Goal: Task Accomplishment & Management: Use online tool/utility

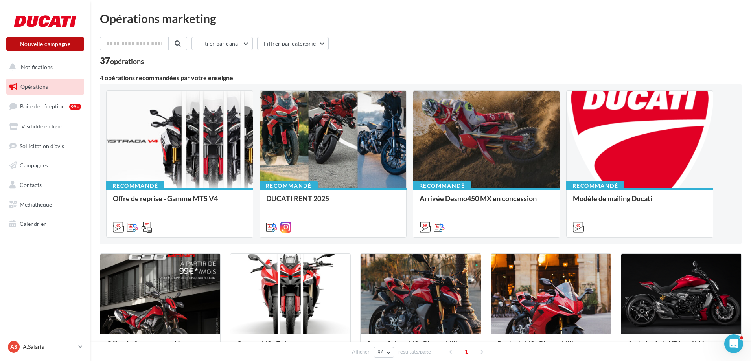
click at [26, 46] on button "Nouvelle campagne" at bounding box center [45, 43] width 78 height 13
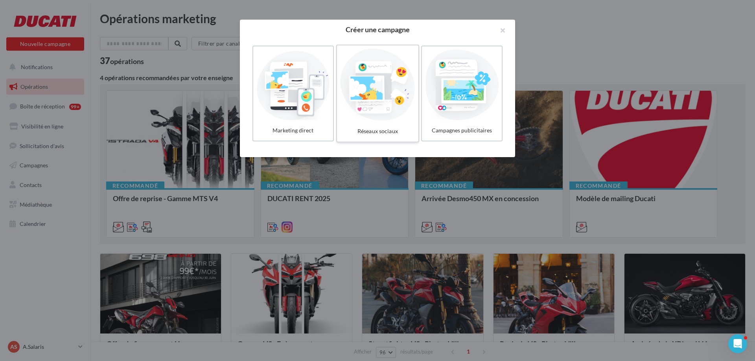
click at [370, 93] on div at bounding box center [377, 85] width 75 height 72
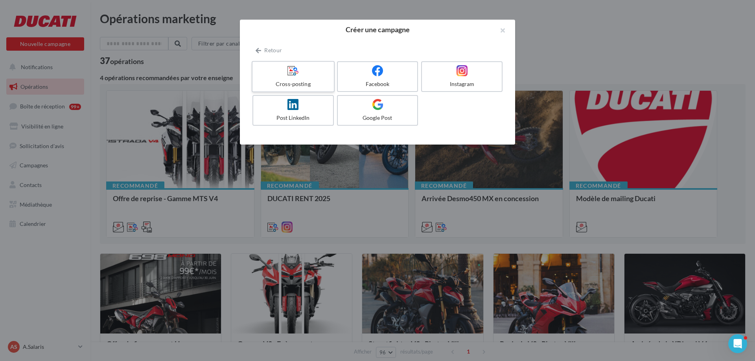
click at [301, 82] on div "Cross-posting" at bounding box center [293, 84] width 75 height 8
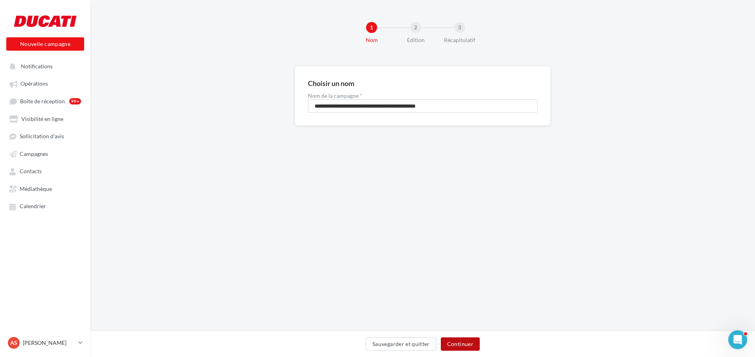
click at [471, 345] on button "Continuer" at bounding box center [460, 344] width 39 height 13
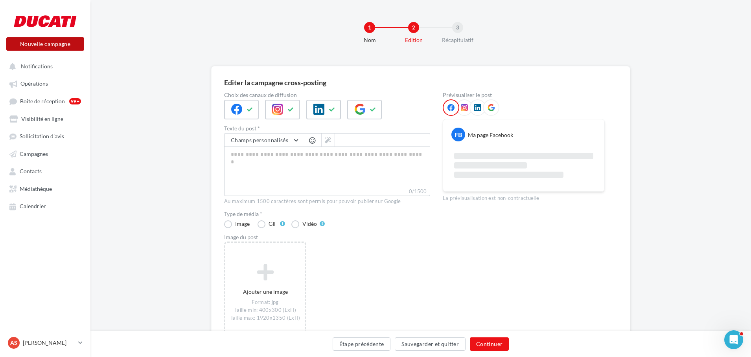
click at [44, 45] on button "Nouvelle campagne" at bounding box center [45, 43] width 78 height 13
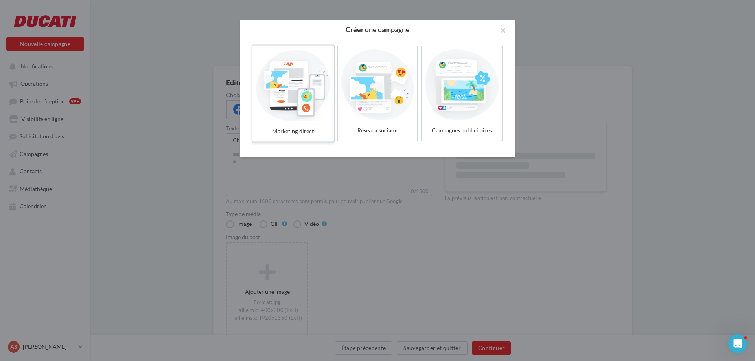
click at [314, 90] on div at bounding box center [293, 85] width 75 height 72
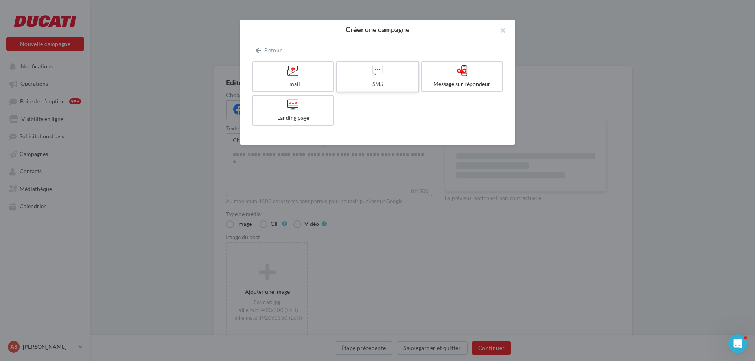
click at [385, 86] on div "SMS" at bounding box center [377, 84] width 75 height 8
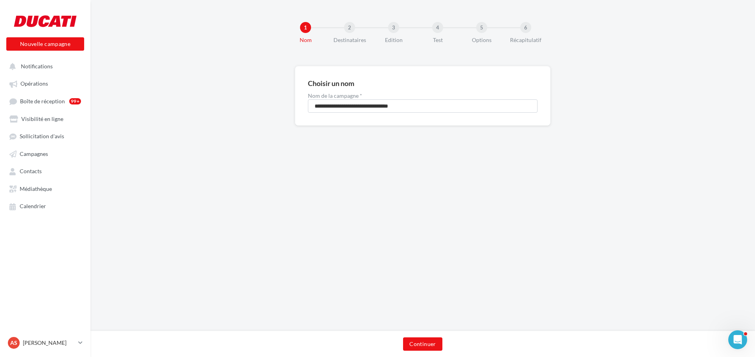
click at [347, 35] on div "2 Destinataires" at bounding box center [369, 33] width 50 height 22
click at [351, 29] on div "2" at bounding box center [349, 27] width 11 height 11
